Goal: Task Accomplishment & Management: Manage account settings

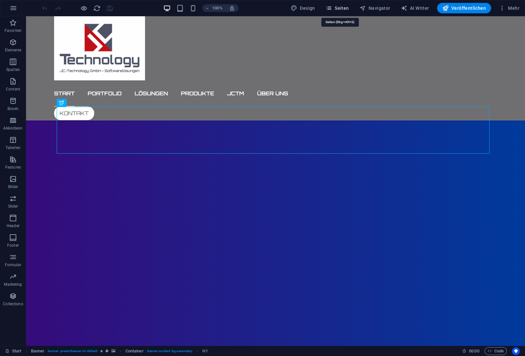
click at [338, 7] on span "Seiten" at bounding box center [336, 8] width 23 height 7
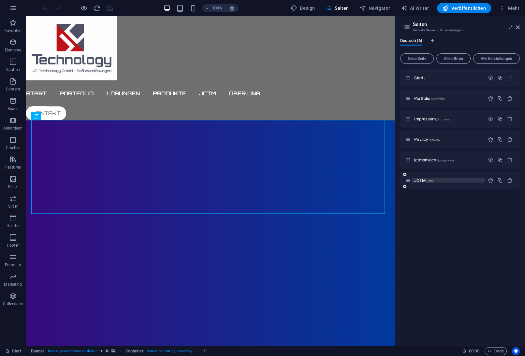
click at [422, 180] on span "JCTM /jctm" at bounding box center [424, 180] width 20 height 5
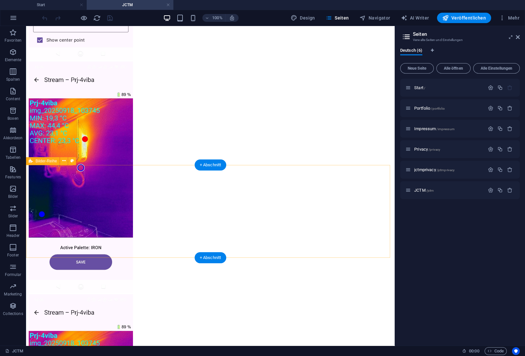
scroll to position [1192, 0]
click at [63, 161] on icon at bounding box center [64, 161] width 4 height 7
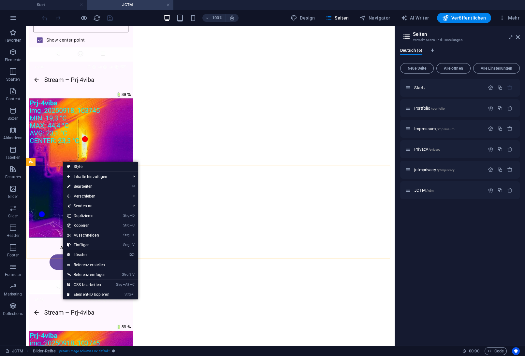
click at [88, 254] on link "⌦ Löschen" at bounding box center [88, 255] width 50 height 10
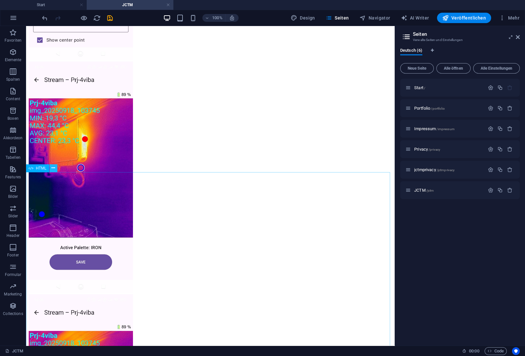
click at [53, 167] on icon at bounding box center [53, 168] width 4 height 7
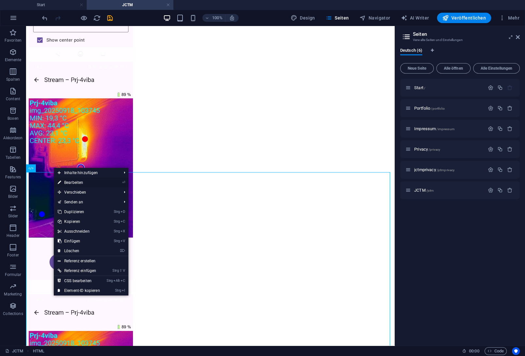
click at [70, 183] on link "⏎ Bearbeiten" at bounding box center [79, 183] width 50 height 10
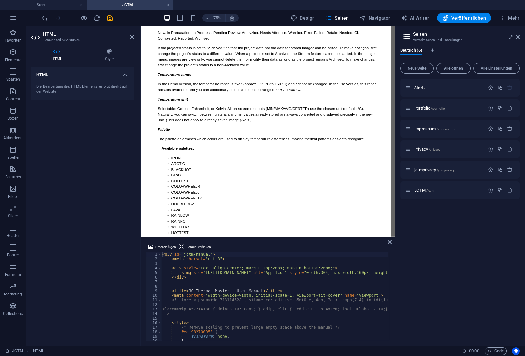
scroll to position [3632, 0]
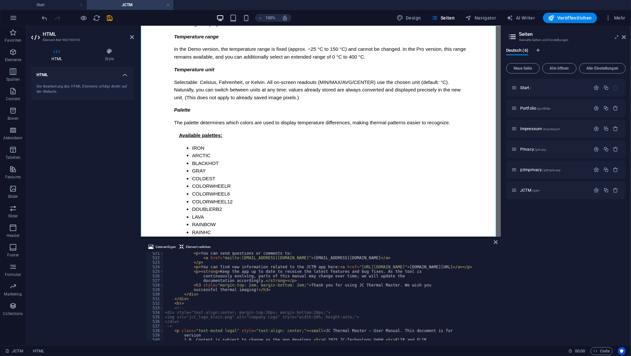
scroll to position [2374, 0]
drag, startPoint x: 501, startPoint y: 270, endPoint x: 550, endPoint y: 272, distance: 48.6
click at [495, 272] on aside "Seiten Verwalte Seiten und Einstellungen Deutsch (6) Neue Seite Alle öffnen All…" at bounding box center [565, 186] width 130 height 320
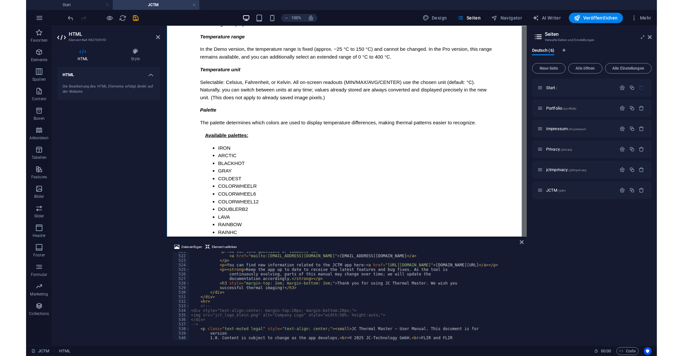
scroll to position [3611, 0]
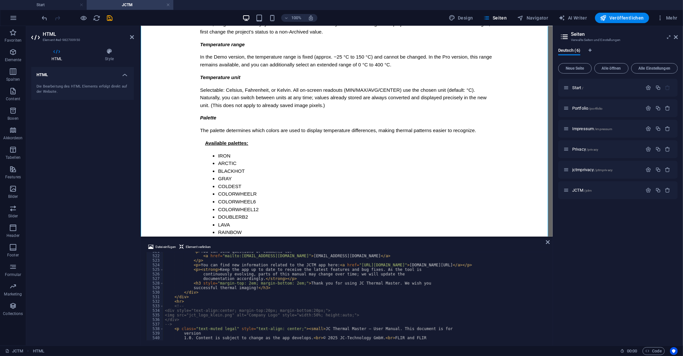
type textarea "<p>You can find new information related to the JCTM app here: <a href="[URL][DO…"
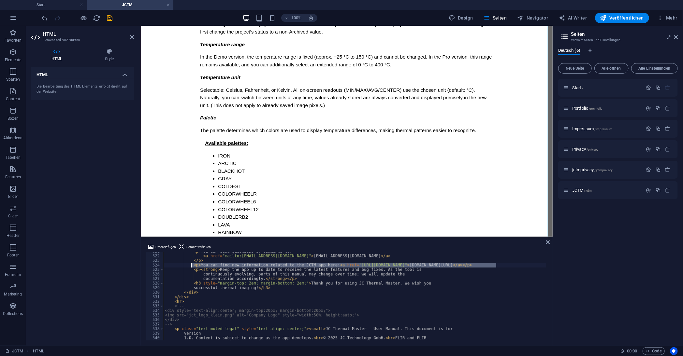
drag, startPoint x: 498, startPoint y: 266, endPoint x: 192, endPoint y: 267, distance: 306.6
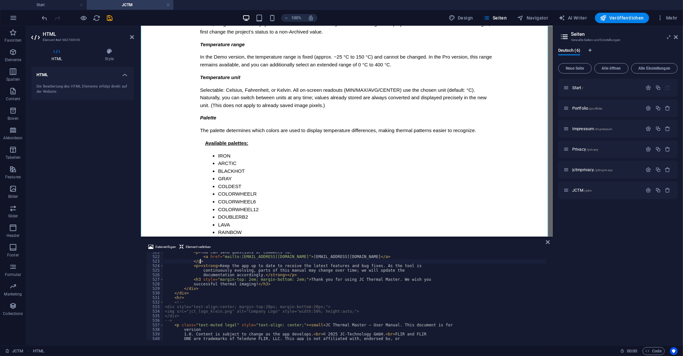
scroll to position [2362, 0]
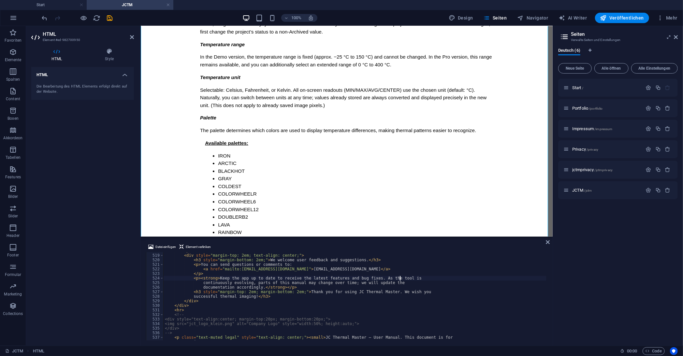
type textarea "<p><strong>Keep the app up to date to receive the latest features and bug fixes…"
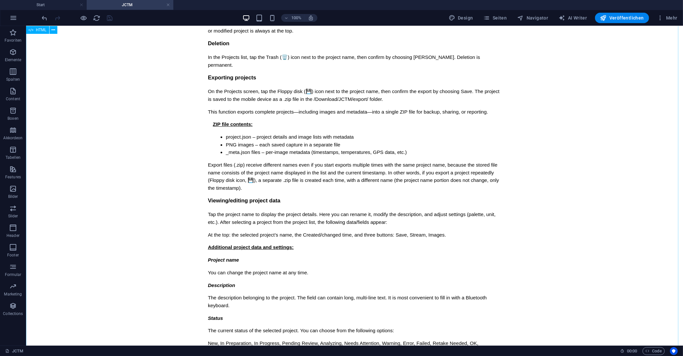
scroll to position [3322, 0]
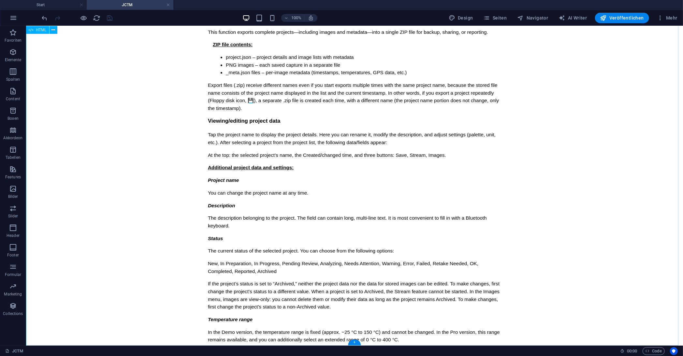
click at [14, 18] on icon "button" at bounding box center [13, 18] width 8 height 8
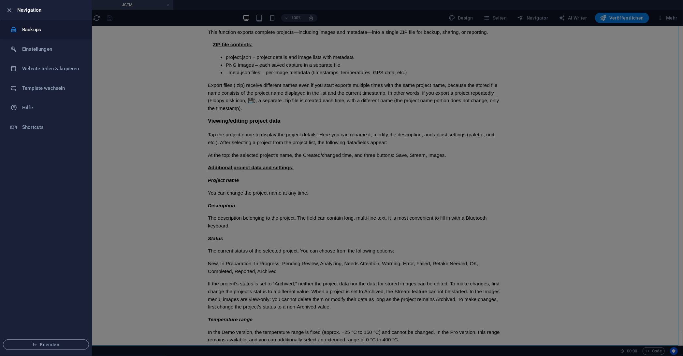
click at [33, 31] on h6 "Backups" at bounding box center [52, 30] width 60 height 8
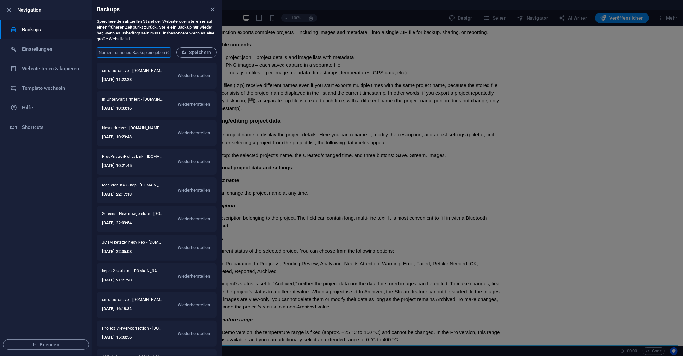
click at [116, 52] on input "text" at bounding box center [134, 52] width 74 height 10
type input "UserManualbol kivettem a linket"
click at [195, 52] on span "Speichern" at bounding box center [196, 52] width 29 height 5
click at [495, 78] on div at bounding box center [341, 178] width 683 height 356
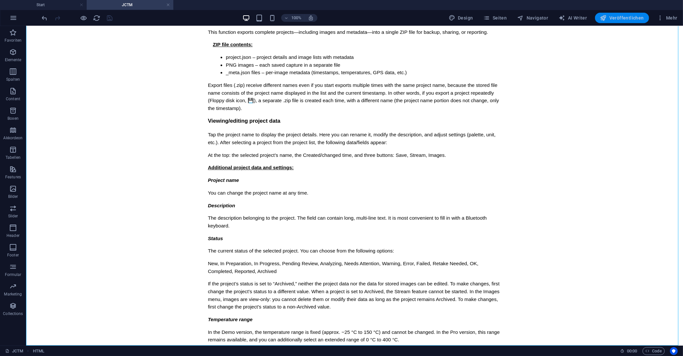
click at [495, 18] on span "Veröffentlichen" at bounding box center [622, 18] width 44 height 7
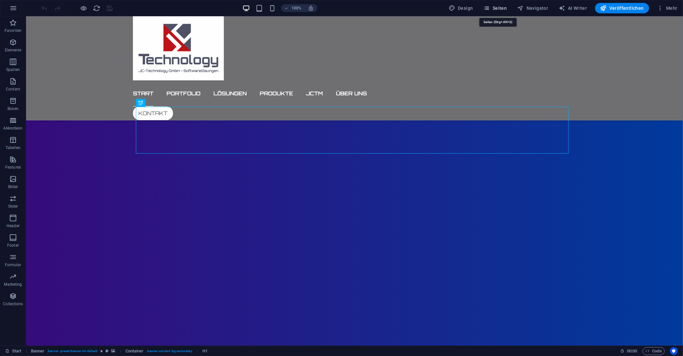
click at [501, 7] on span "Seiten" at bounding box center [494, 8] width 23 height 7
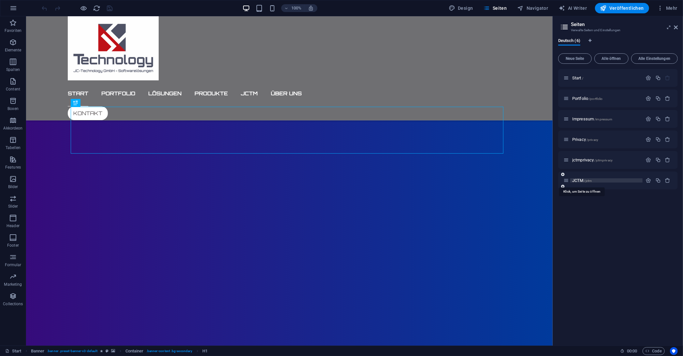
click at [581, 180] on span "JCTM /jctm" at bounding box center [582, 180] width 20 height 5
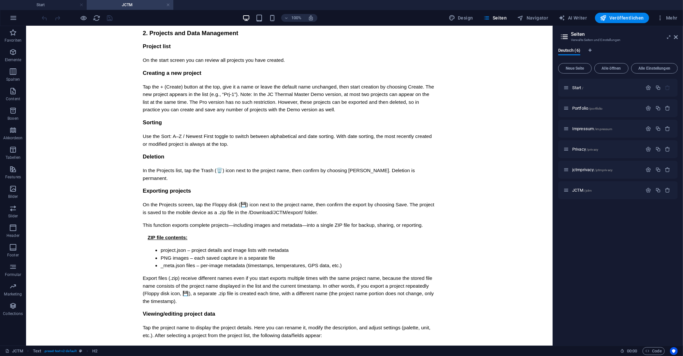
scroll to position [3322, 0]
